Goal: Information Seeking & Learning: Learn about a topic

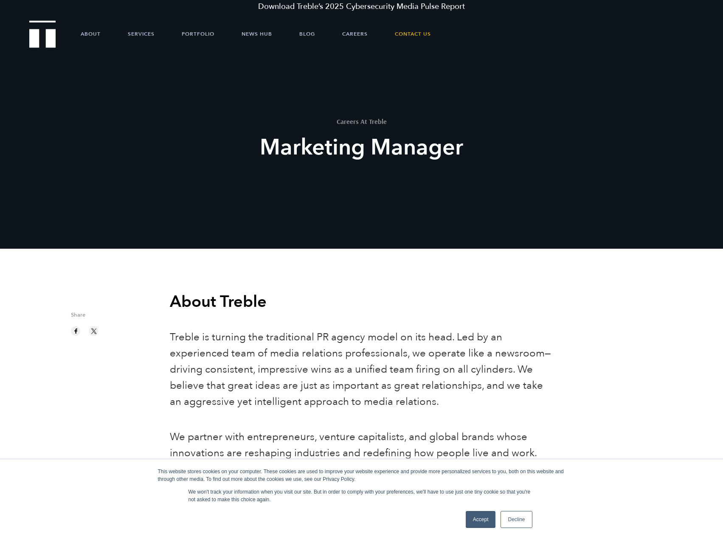
click at [478, 517] on link "Accept" at bounding box center [481, 519] width 30 height 17
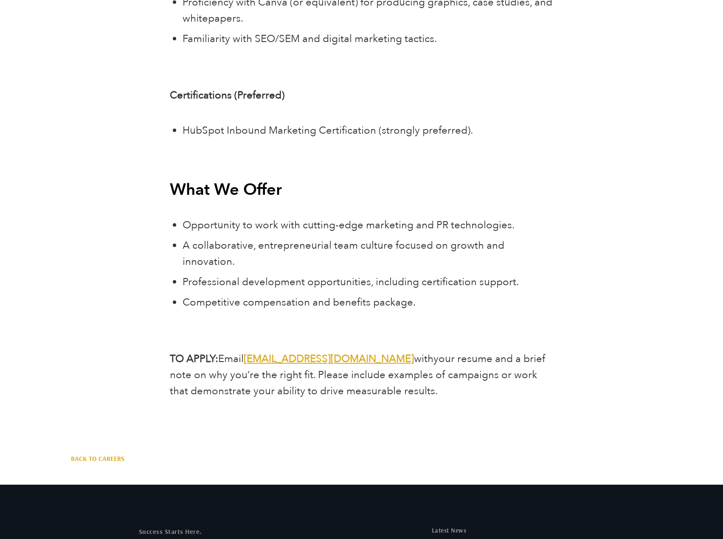
scroll to position [3268, 0]
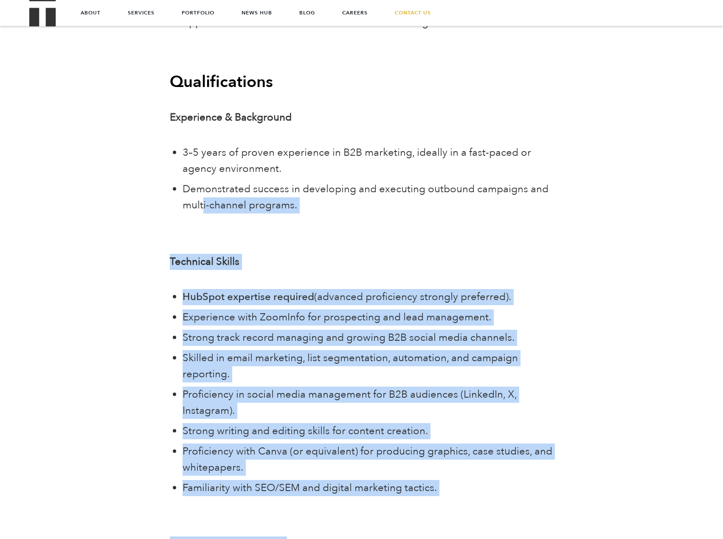
drag, startPoint x: 352, startPoint y: 230, endPoint x: 212, endPoint y: 157, distance: 157.5
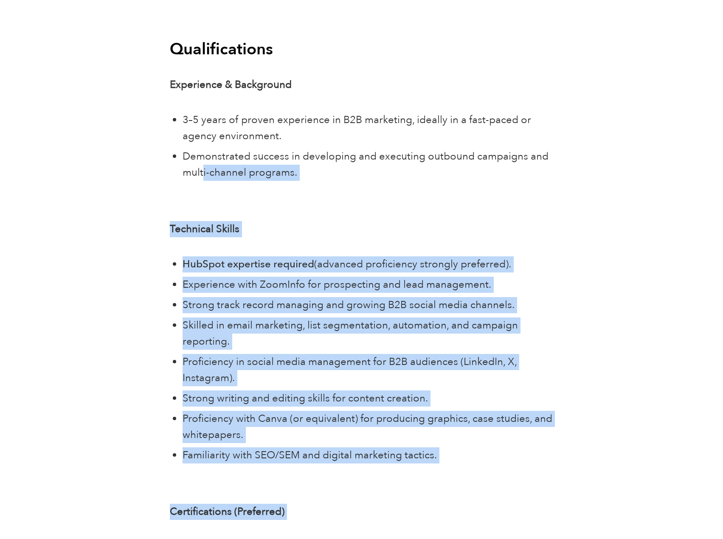
scroll to position [2844, 0]
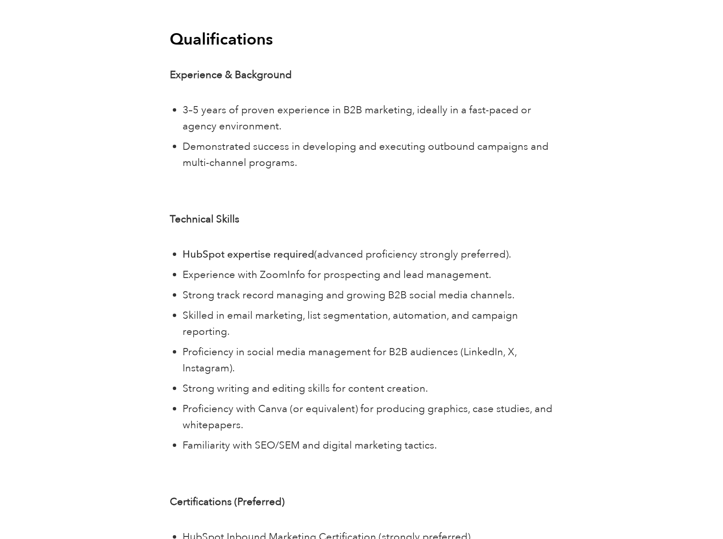
drag, startPoint x: 274, startPoint y: 166, endPoint x: 273, endPoint y: 170, distance: 4.7
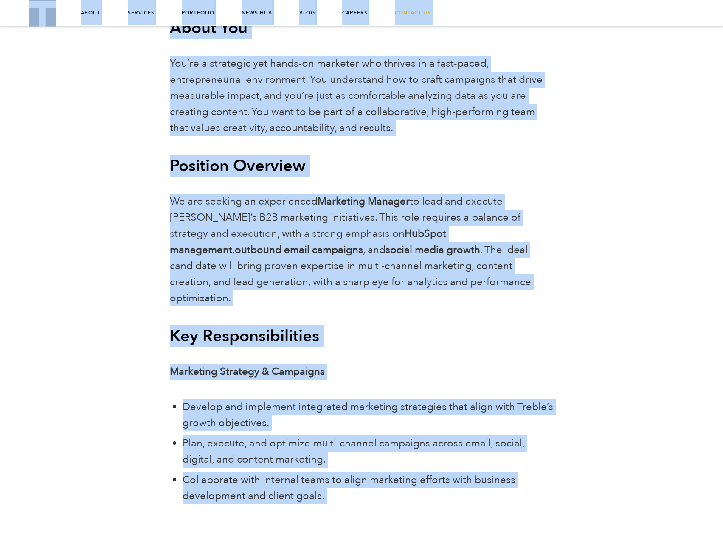
scroll to position [509, 0]
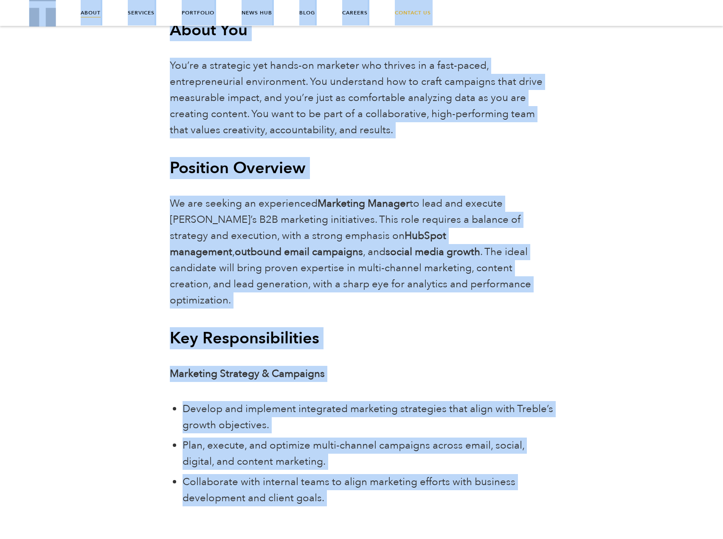
click at [90, 9] on link "About" at bounding box center [91, 12] width 20 height 25
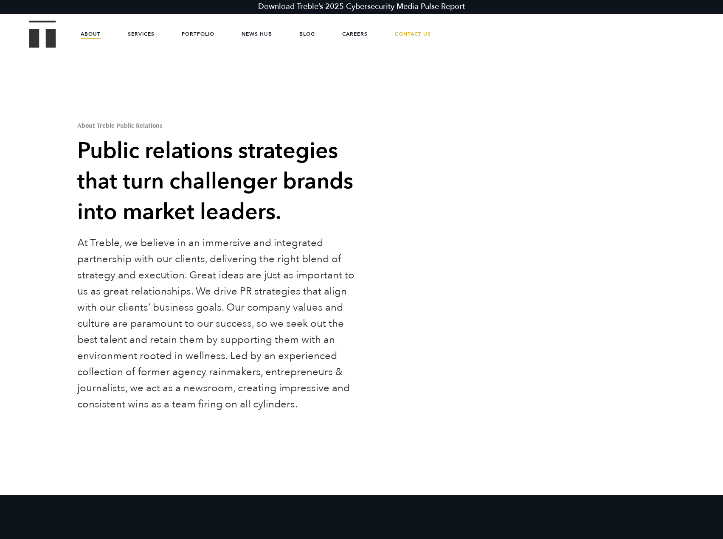
click at [43, 39] on img "Treble logo" at bounding box center [42, 33] width 27 height 27
